Goal: Transaction & Acquisition: Book appointment/travel/reservation

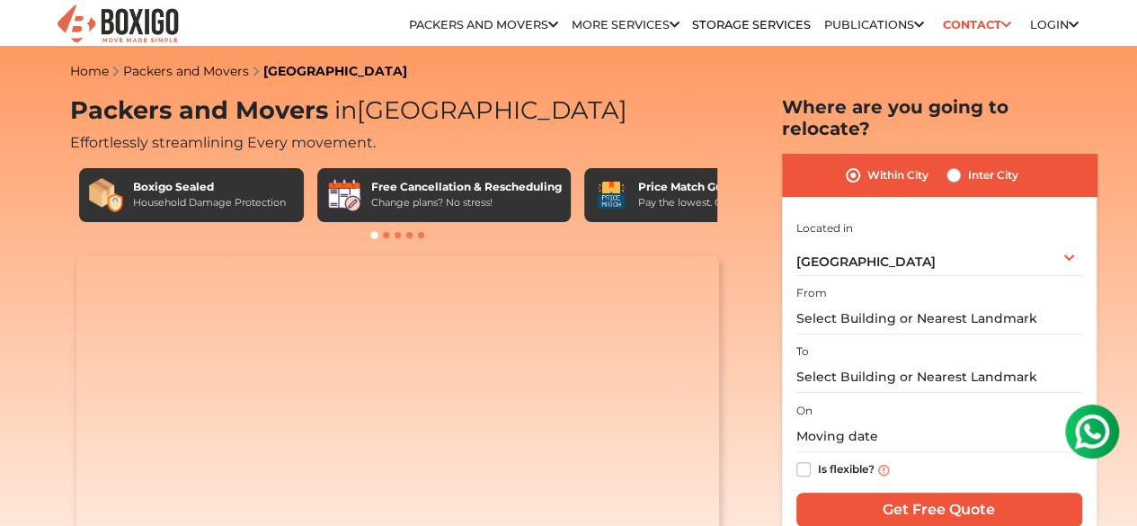
click at [968, 165] on label "Inter City" at bounding box center [993, 176] width 50 height 22
click at [955, 165] on input "Inter City" at bounding box center [954, 174] width 14 height 18
radio input "true"
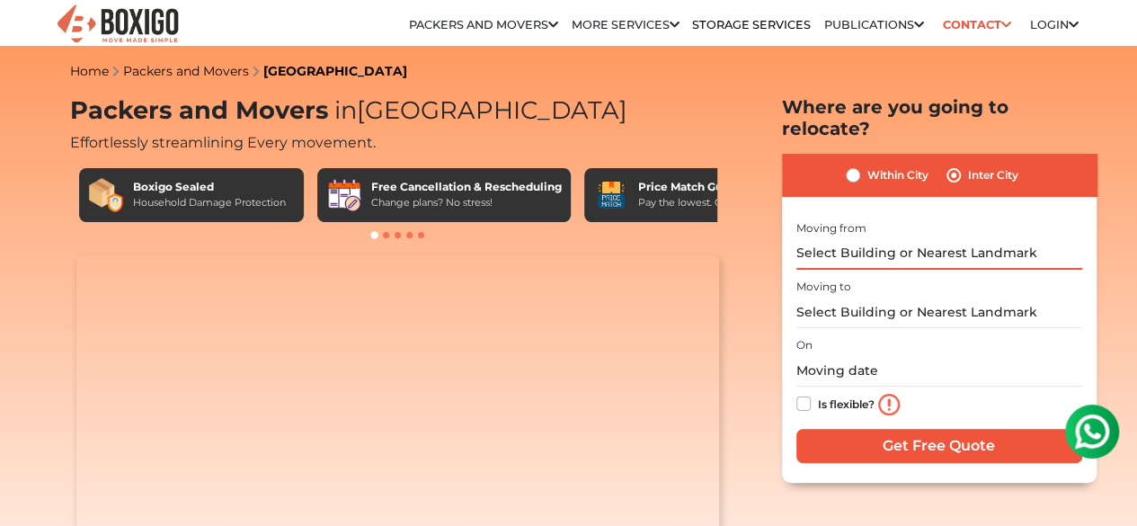
click at [887, 238] on input "text" at bounding box center [940, 253] width 286 height 31
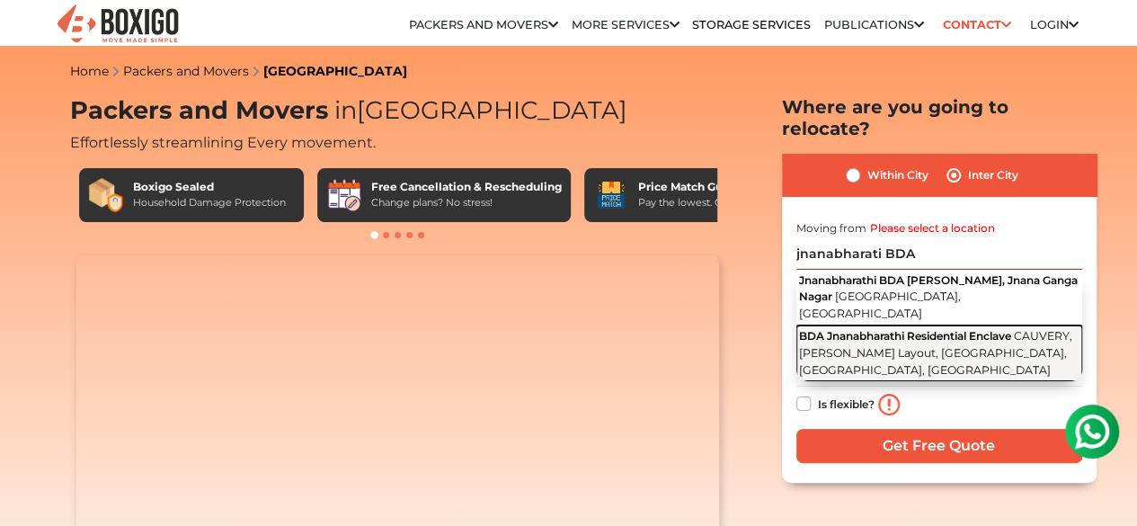
click at [878, 329] on span "CAUVERY, Harsha Layout, [GEOGRAPHIC_DATA], [GEOGRAPHIC_DATA], [GEOGRAPHIC_DATA]" at bounding box center [935, 352] width 273 height 47
type input "BDA Jnanabharathi Residential Enclave, [GEOGRAPHIC_DATA], [GEOGRAPHIC_DATA], [G…"
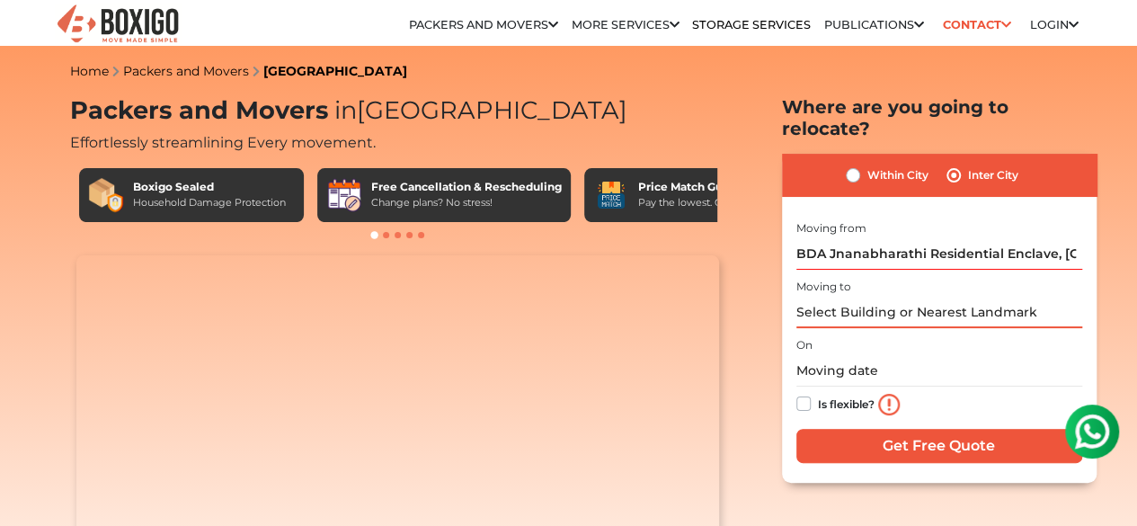
click at [857, 298] on input "text" at bounding box center [940, 312] width 286 height 31
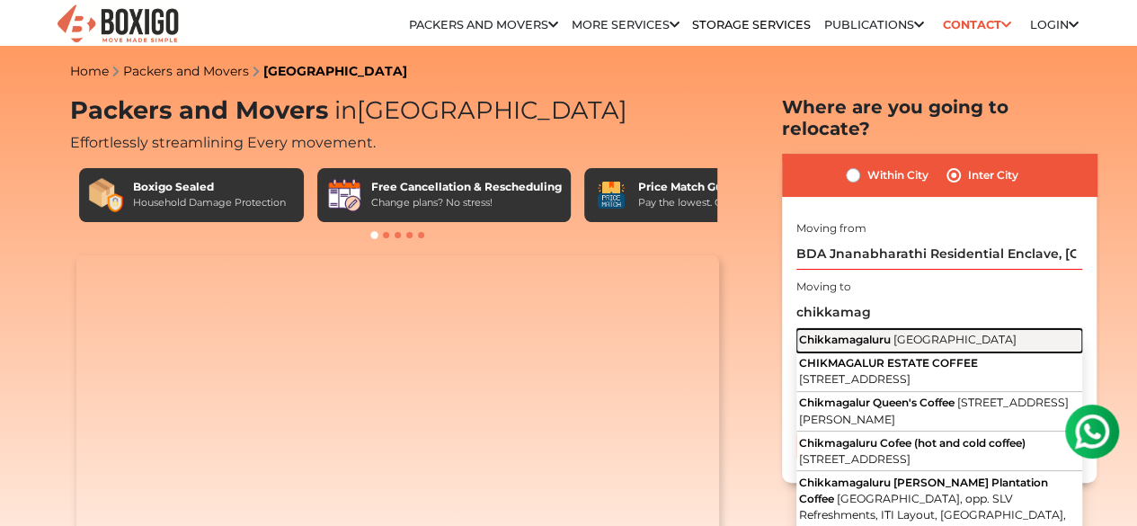
click at [849, 334] on button "Chikkamagaluru Karnataka" at bounding box center [940, 340] width 286 height 23
type input "Chikkamagaluru, [GEOGRAPHIC_DATA]"
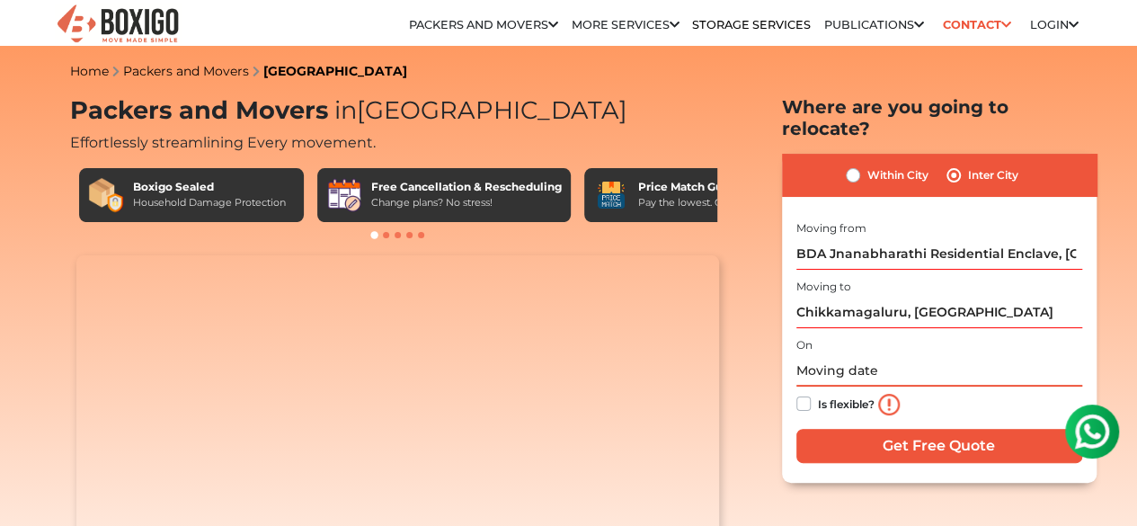
click at [824, 365] on input "text" at bounding box center [940, 370] width 286 height 31
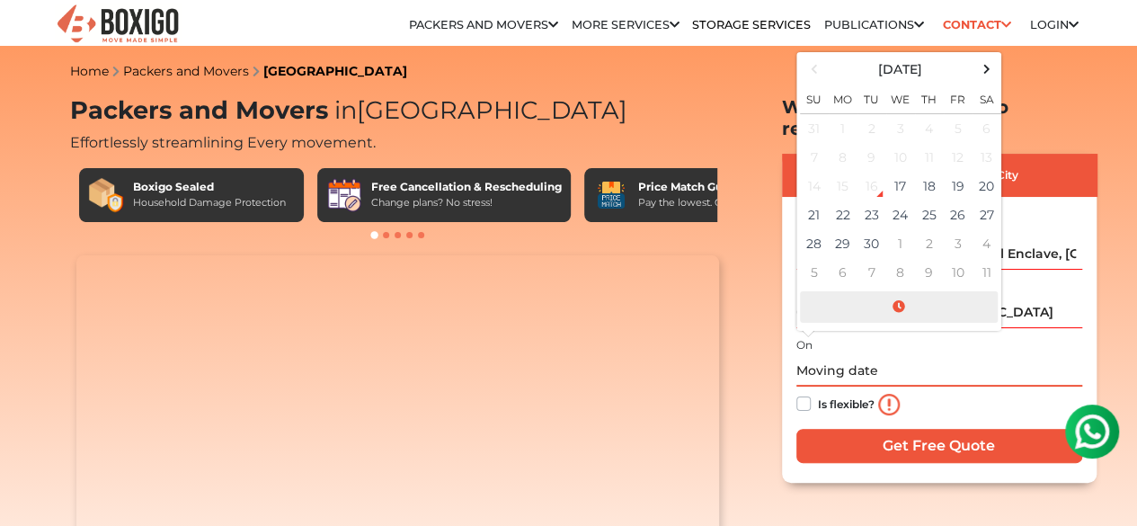
click at [899, 294] on span at bounding box center [899, 306] width 198 height 31
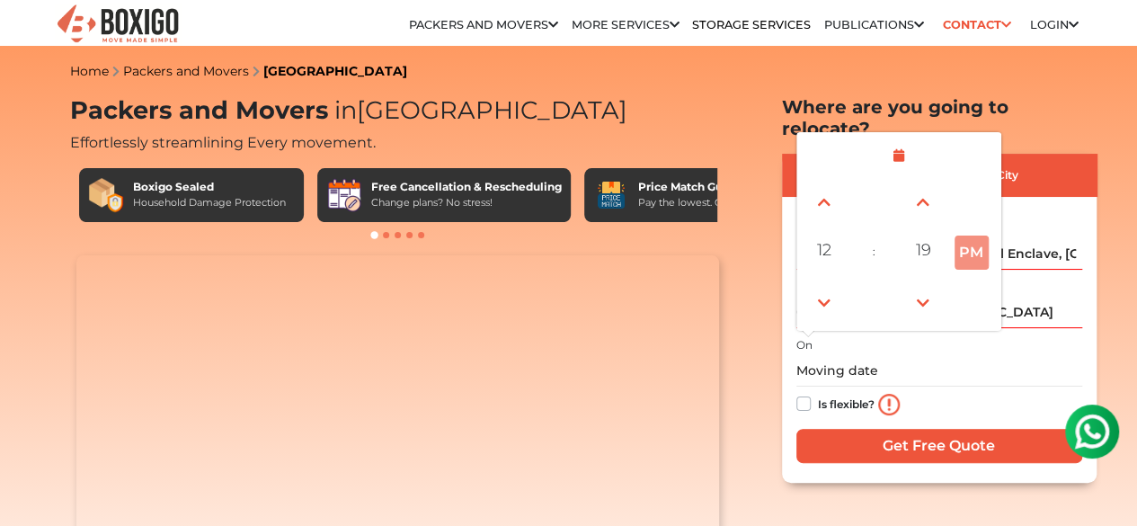
click at [923, 335] on div "On September 2025 Su Mo Tu We Th Fr Sa 31 1 2 3 4 5 6 7 8 9 10 11 12 13 14 15 1…" at bounding box center [940, 378] width 286 height 89
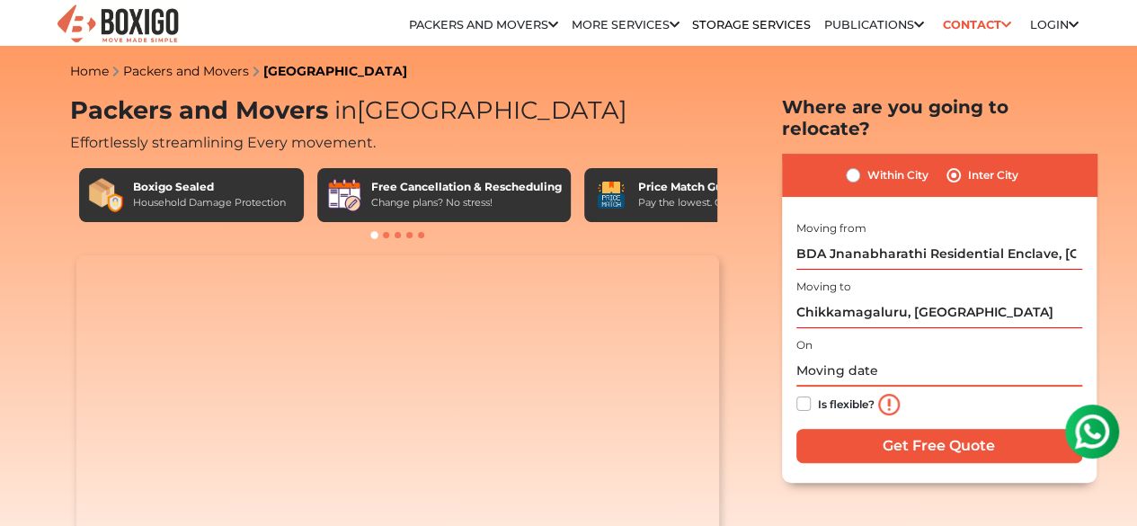
click at [870, 367] on input "text" at bounding box center [940, 370] width 286 height 31
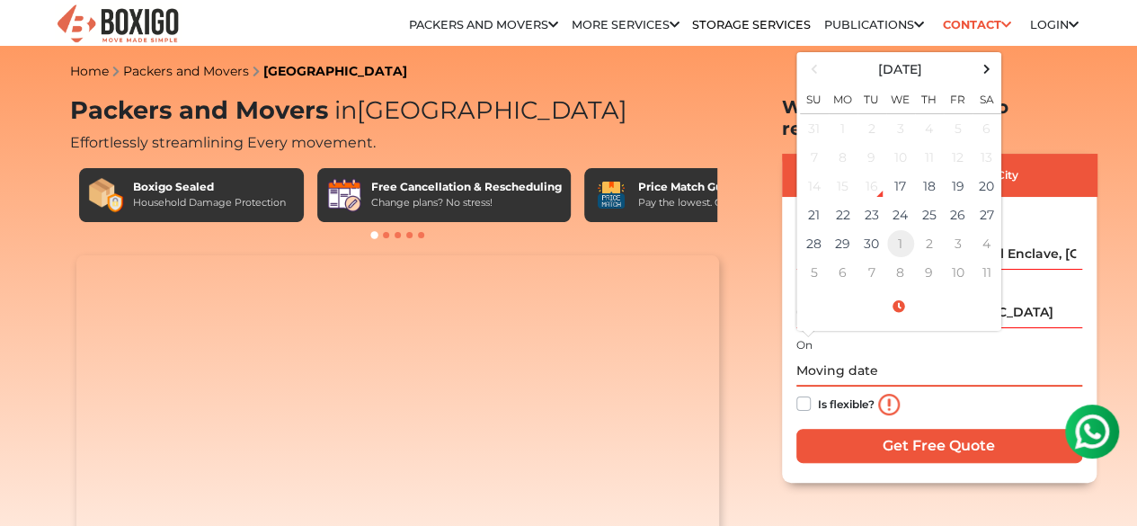
click at [896, 229] on td "1" at bounding box center [901, 243] width 29 height 29
type input "10/01/2025 12:00 AM"
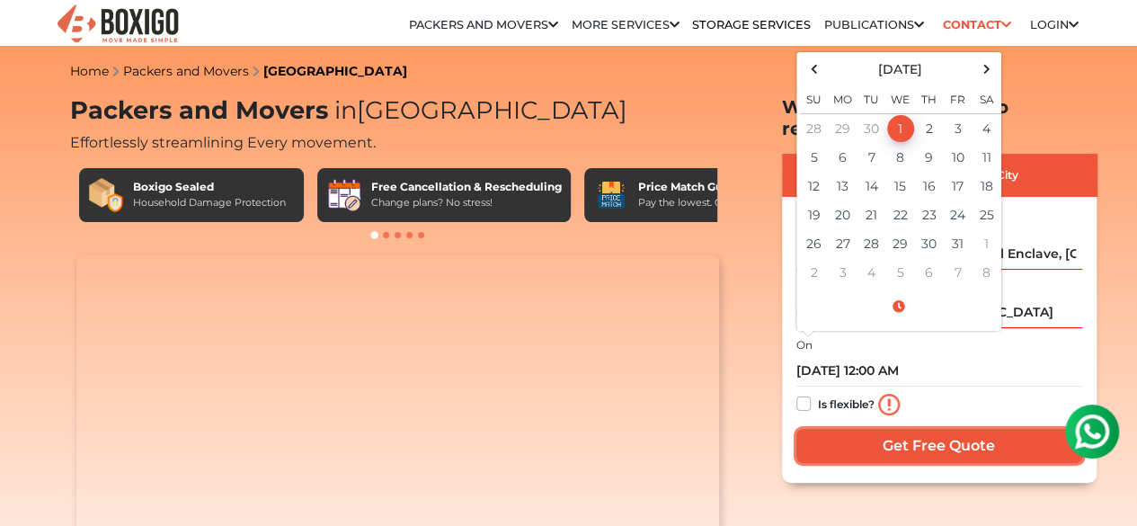
click at [949, 429] on input "Get Free Quote" at bounding box center [940, 446] width 286 height 34
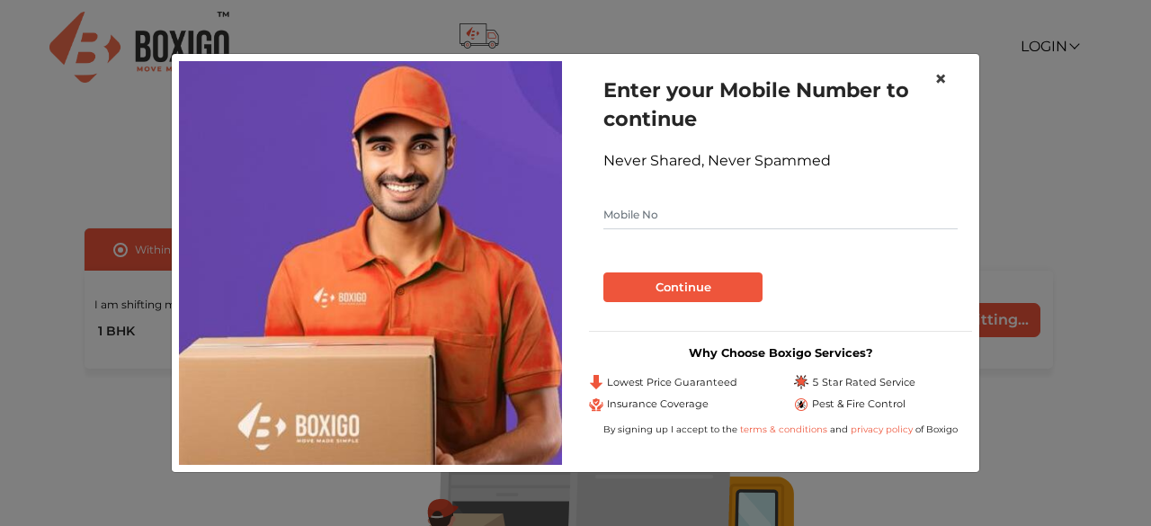
click at [941, 76] on span "×" at bounding box center [940, 79] width 13 height 26
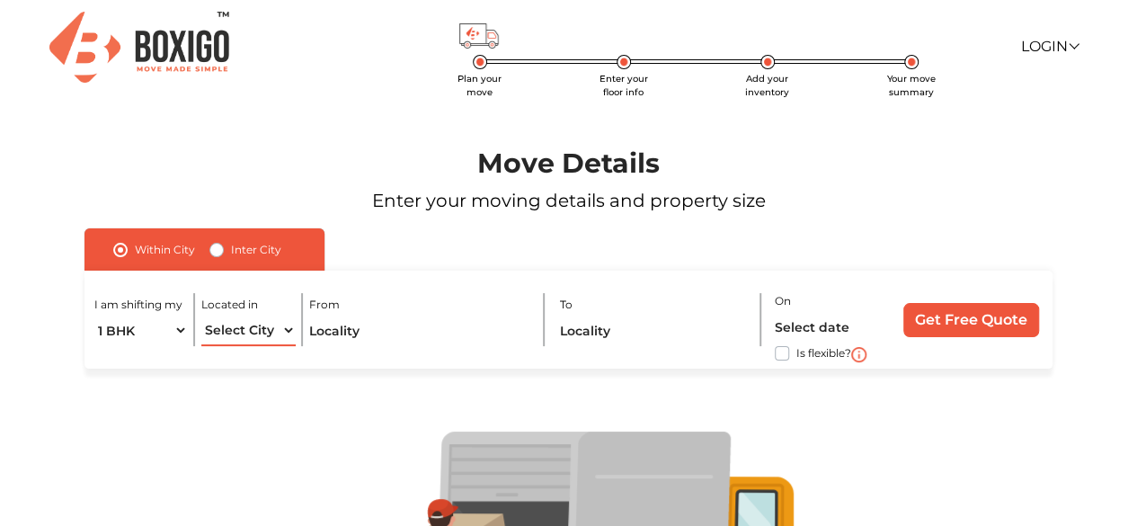
click at [283, 326] on select "Select City [GEOGRAPHIC_DATA] [GEOGRAPHIC_DATA] [GEOGRAPHIC_DATA] [GEOGRAPHIC_D…" at bounding box center [248, 330] width 94 height 31
select select "[GEOGRAPHIC_DATA]"
click at [201, 315] on select "Select City [GEOGRAPHIC_DATA] [GEOGRAPHIC_DATA] [GEOGRAPHIC_DATA] [GEOGRAPHIC_D…" at bounding box center [248, 330] width 94 height 31
click at [381, 321] on input "text" at bounding box center [419, 330] width 221 height 31
type input "B"
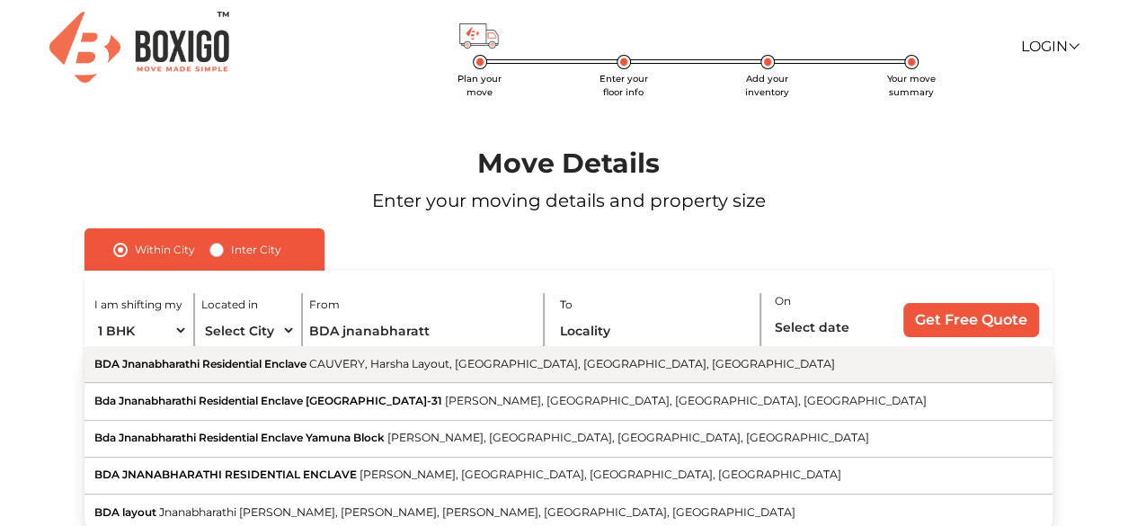
click at [201, 364] on span "BDA Jnanabharathi Residential Enclave" at bounding box center [200, 363] width 212 height 13
type input "BDA Jnanabharathi Residential Enclave, [GEOGRAPHIC_DATA], [GEOGRAPHIC_DATA], [G…"
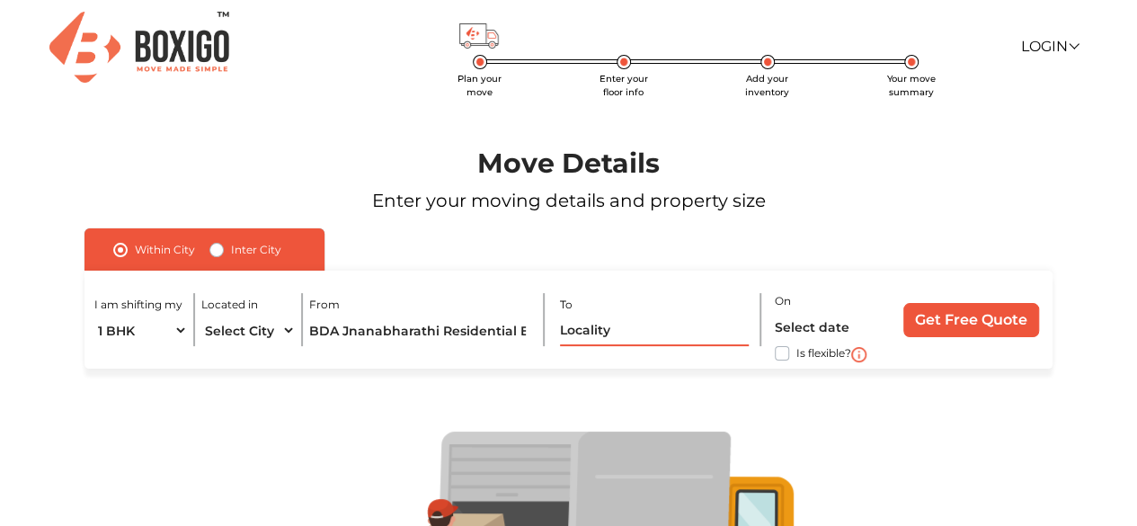
click at [622, 334] on input "text" at bounding box center [655, 330] width 190 height 31
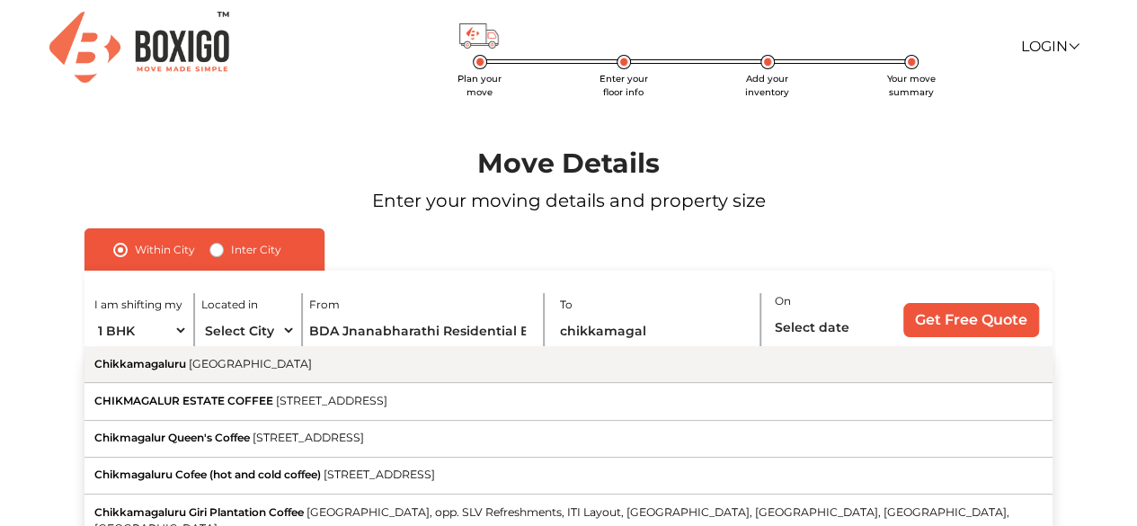
click at [101, 366] on span "Chikkamagaluru" at bounding box center [140, 363] width 92 height 13
type input "Chikkamagaluru, [GEOGRAPHIC_DATA]"
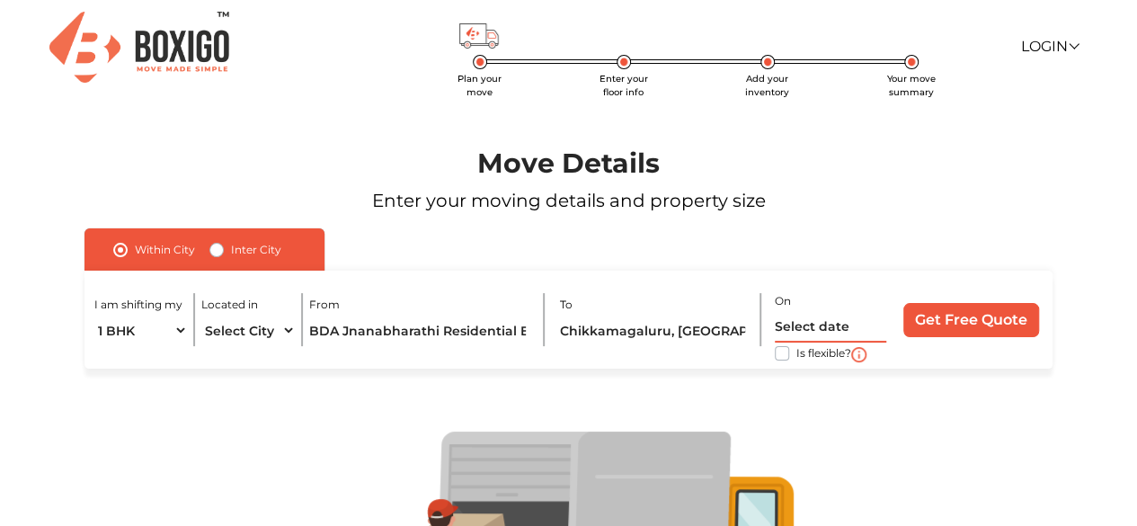
click at [810, 334] on input "text" at bounding box center [830, 326] width 111 height 31
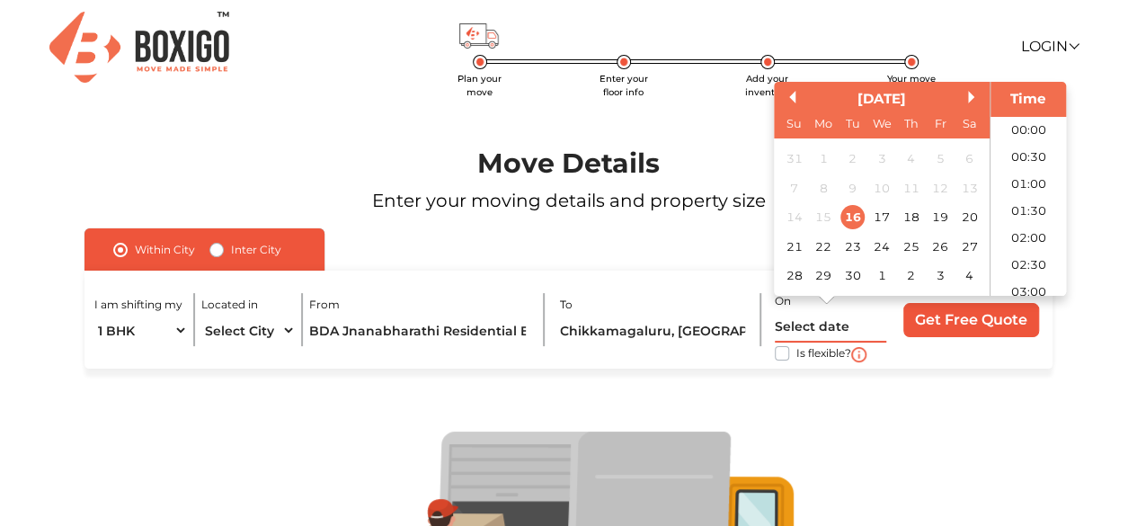
scroll to position [571, 0]
click at [876, 269] on div "1" at bounding box center [881, 276] width 24 height 24
type input "[DATE] 12:00 AM"
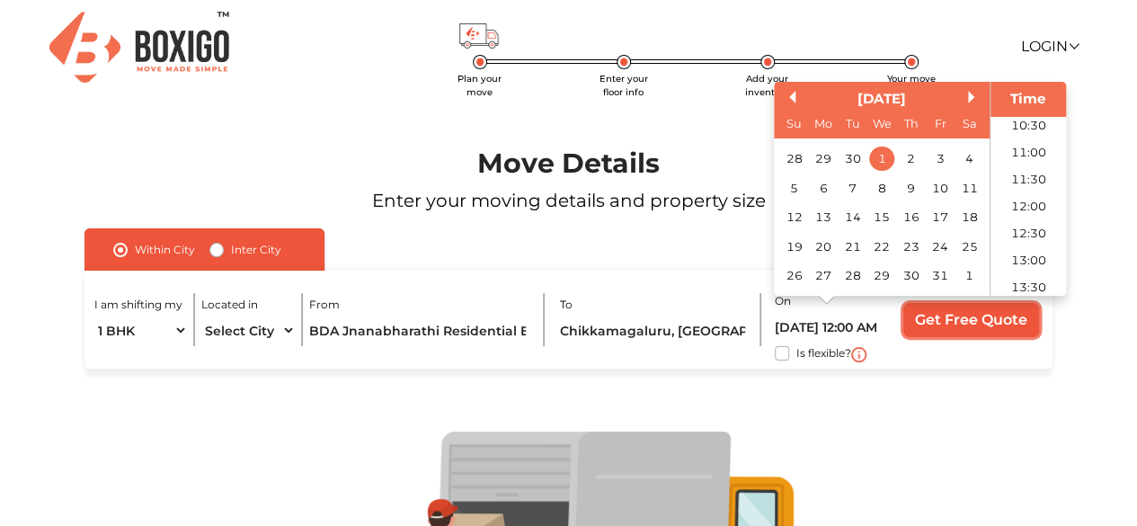
click at [923, 312] on input "Get Free Quote" at bounding box center [972, 320] width 136 height 34
